Goal: Task Accomplishment & Management: Use online tool/utility

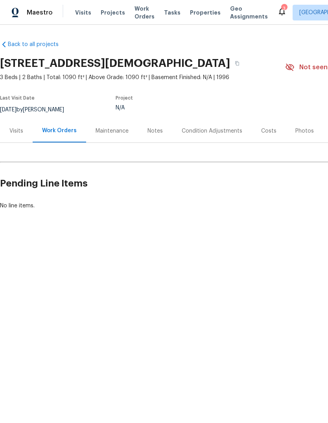
click at [201, 141] on div "Condition Adjustments" at bounding box center [212, 130] width 80 height 23
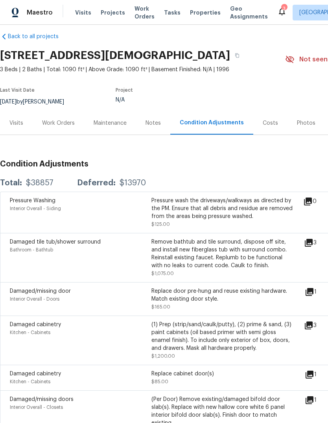
scroll to position [7, 0]
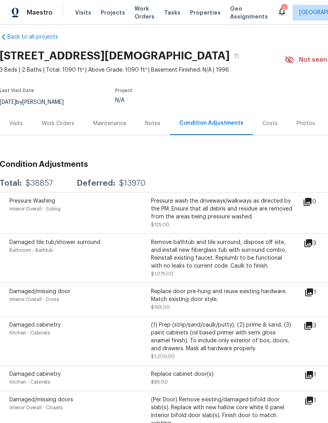
click at [313, 245] on icon at bounding box center [308, 243] width 9 height 9
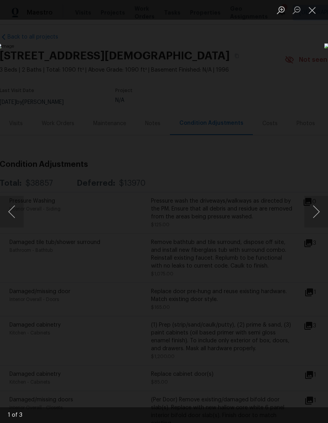
click at [313, 213] on button "Next image" at bounding box center [317, 211] width 24 height 31
click at [316, 215] on button "Next image" at bounding box center [317, 211] width 24 height 31
click at [316, 13] on button "Close lightbox" at bounding box center [313, 10] width 16 height 14
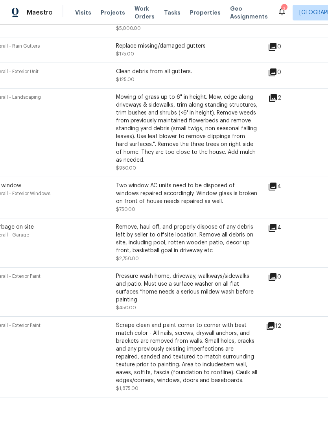
scroll to position [645, 37]
click at [276, 232] on icon at bounding box center [272, 228] width 8 height 8
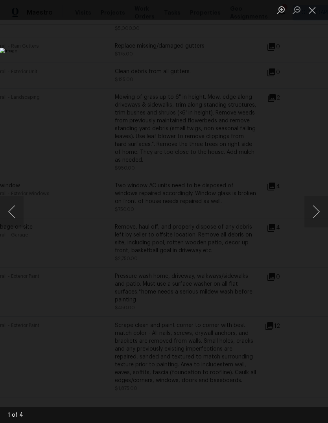
click at [317, 208] on button "Next image" at bounding box center [317, 211] width 24 height 31
click at [315, 208] on button "Next image" at bounding box center [317, 211] width 24 height 31
click at [315, 205] on button "Next image" at bounding box center [317, 211] width 24 height 31
click at [316, 205] on button "Next image" at bounding box center [317, 211] width 24 height 31
click at [314, 8] on button "Close lightbox" at bounding box center [313, 10] width 16 height 14
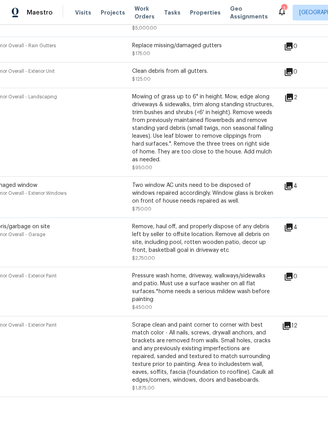
scroll to position [645, 19]
click at [291, 330] on icon at bounding box center [287, 326] width 8 height 8
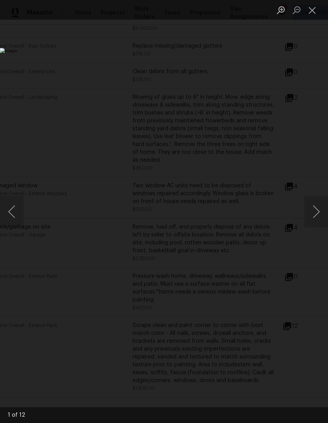
click at [311, 10] on button "Close lightbox" at bounding box center [313, 10] width 16 height 14
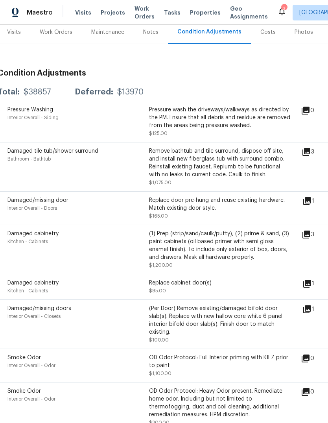
scroll to position [81, 2]
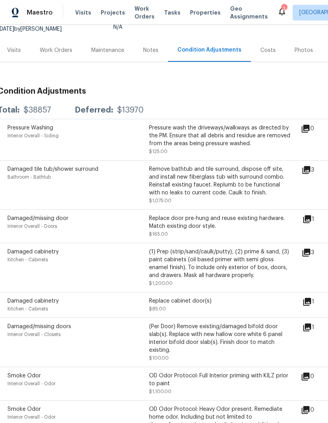
click at [307, 254] on icon at bounding box center [306, 252] width 9 height 9
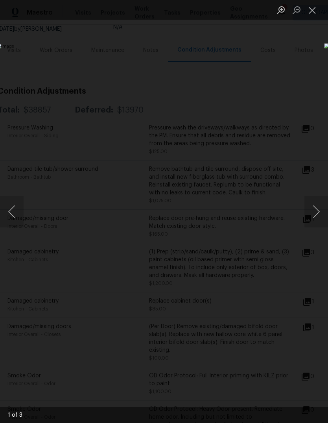
click at [313, 205] on button "Next image" at bounding box center [317, 211] width 24 height 31
click at [314, 208] on button "Next image" at bounding box center [317, 211] width 24 height 31
click at [19, 215] on button "Previous image" at bounding box center [12, 211] width 24 height 31
click at [12, 219] on button "Previous image" at bounding box center [12, 211] width 24 height 31
click at [12, 217] on button "Previous image" at bounding box center [12, 211] width 24 height 31
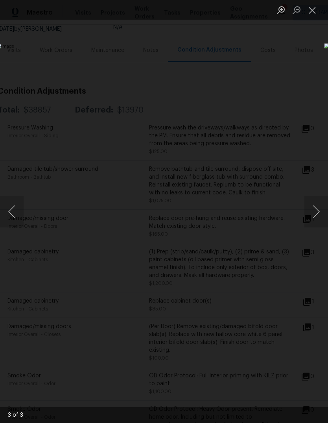
click at [12, 218] on button "Previous image" at bounding box center [12, 211] width 24 height 31
click at [11, 215] on button "Previous image" at bounding box center [12, 211] width 24 height 31
click at [315, 7] on button "Close lightbox" at bounding box center [313, 10] width 16 height 14
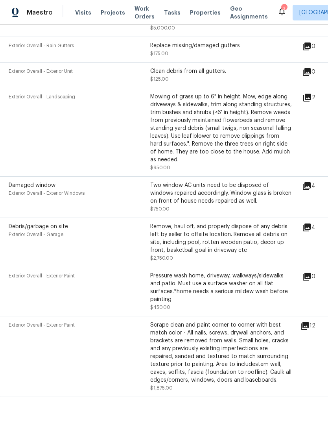
scroll to position [645, 1]
click at [280, 278] on div "Exterior Overall - Exterior Paint Pressure wash home, driveway, walkways/sidewa…" at bounding box center [221, 291] width 445 height 49
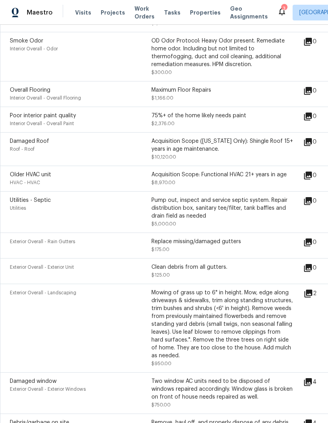
scroll to position [449, 0]
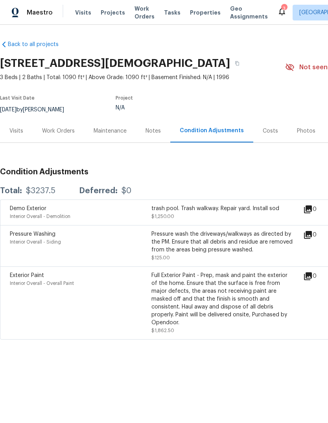
click at [13, 130] on div "Visits" at bounding box center [16, 131] width 14 height 8
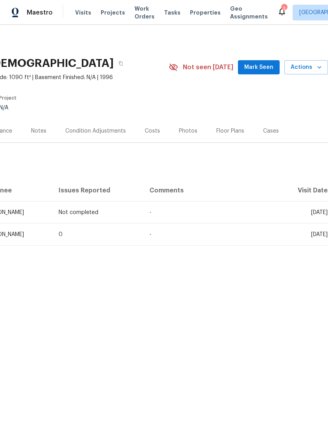
scroll to position [0, 117]
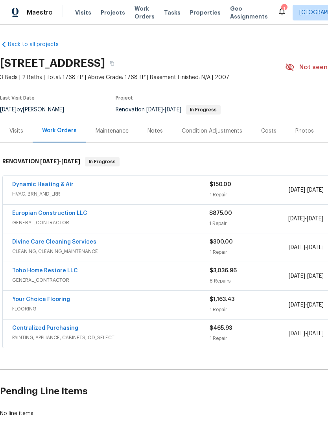
click at [301, 130] on div "Photos" at bounding box center [305, 131] width 19 height 8
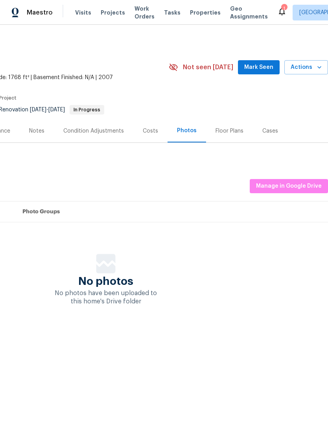
scroll to position [0, 117]
click at [313, 189] on span "Manage in Google Drive" at bounding box center [289, 186] width 66 height 10
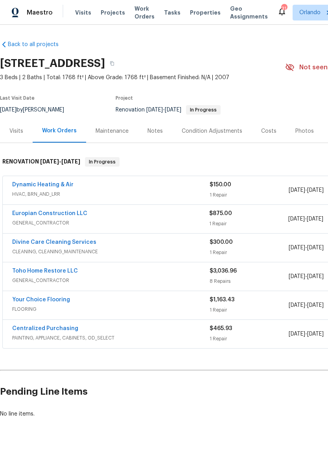
click at [304, 135] on div "Photos" at bounding box center [304, 130] width 37 height 23
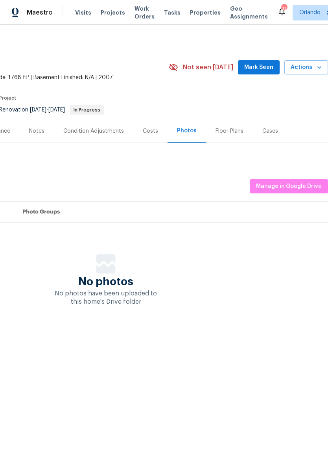
scroll to position [0, 117]
click at [304, 187] on span "Manage in Google Drive" at bounding box center [289, 186] width 66 height 10
